Goal: Task Accomplishment & Management: Manage account settings

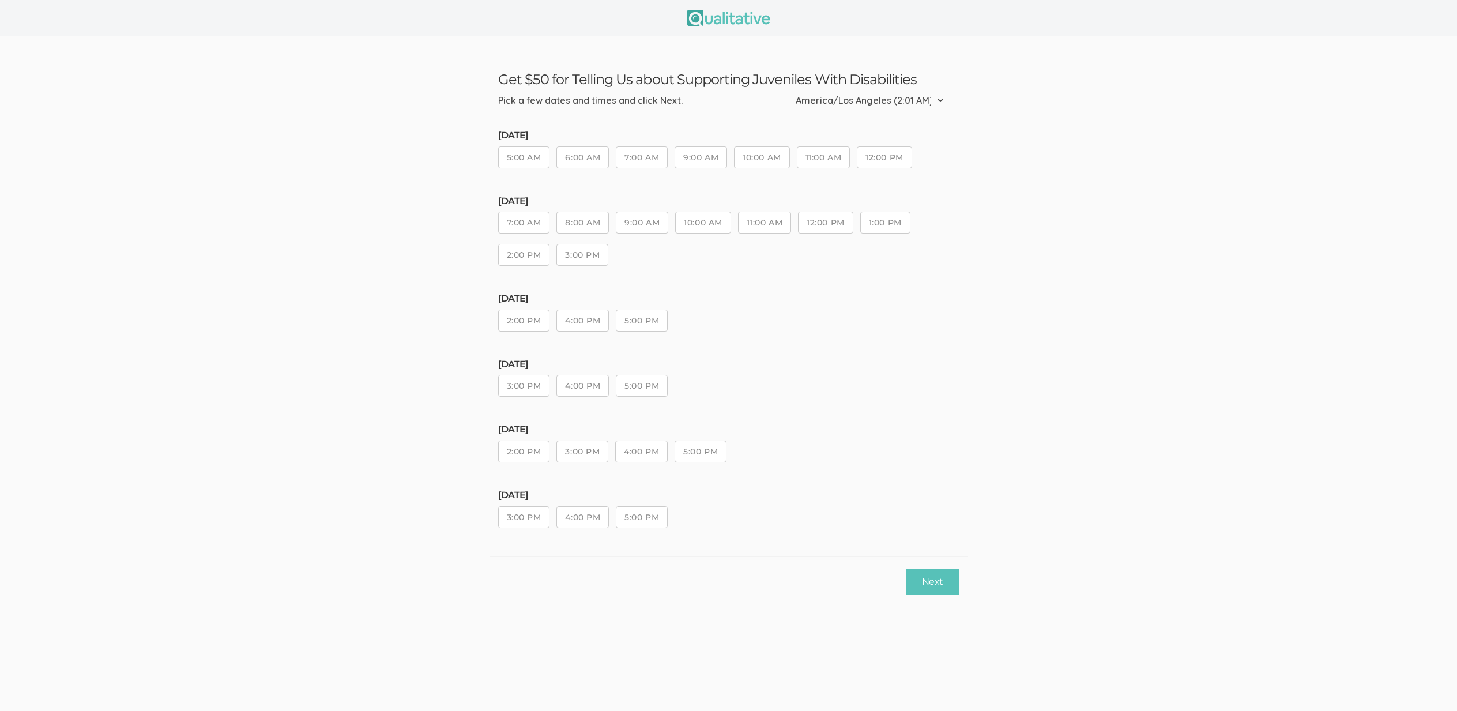
click at [688, 445] on button "5:00 PM" at bounding box center [701, 452] width 52 height 22
click at [923, 576] on button "Next" at bounding box center [932, 582] width 53 height 27
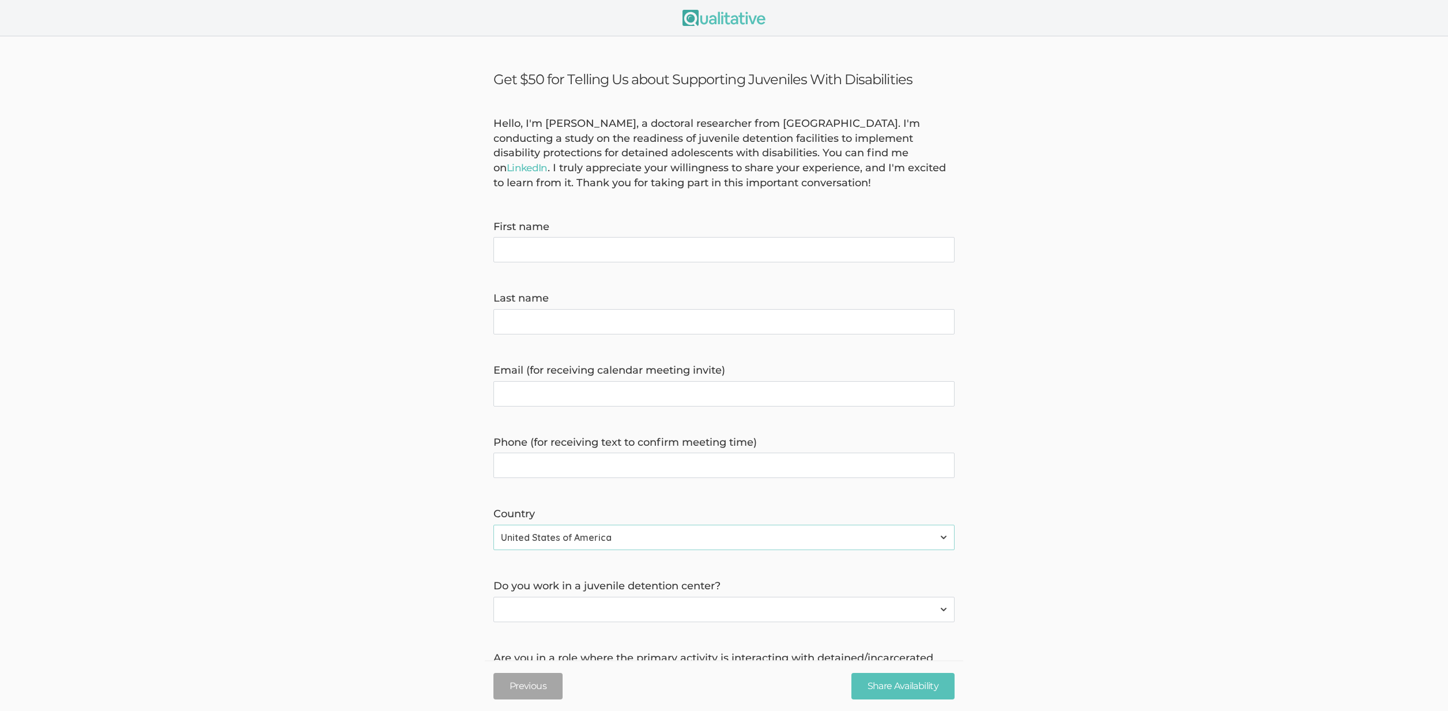
click at [283, 453] on form "Hello, I'm Jennifer Mira, a doctoral researcher from Liberty University. I'm co…" at bounding box center [724, 444] width 1448 height 657
